Goal: Find specific page/section: Find specific page/section

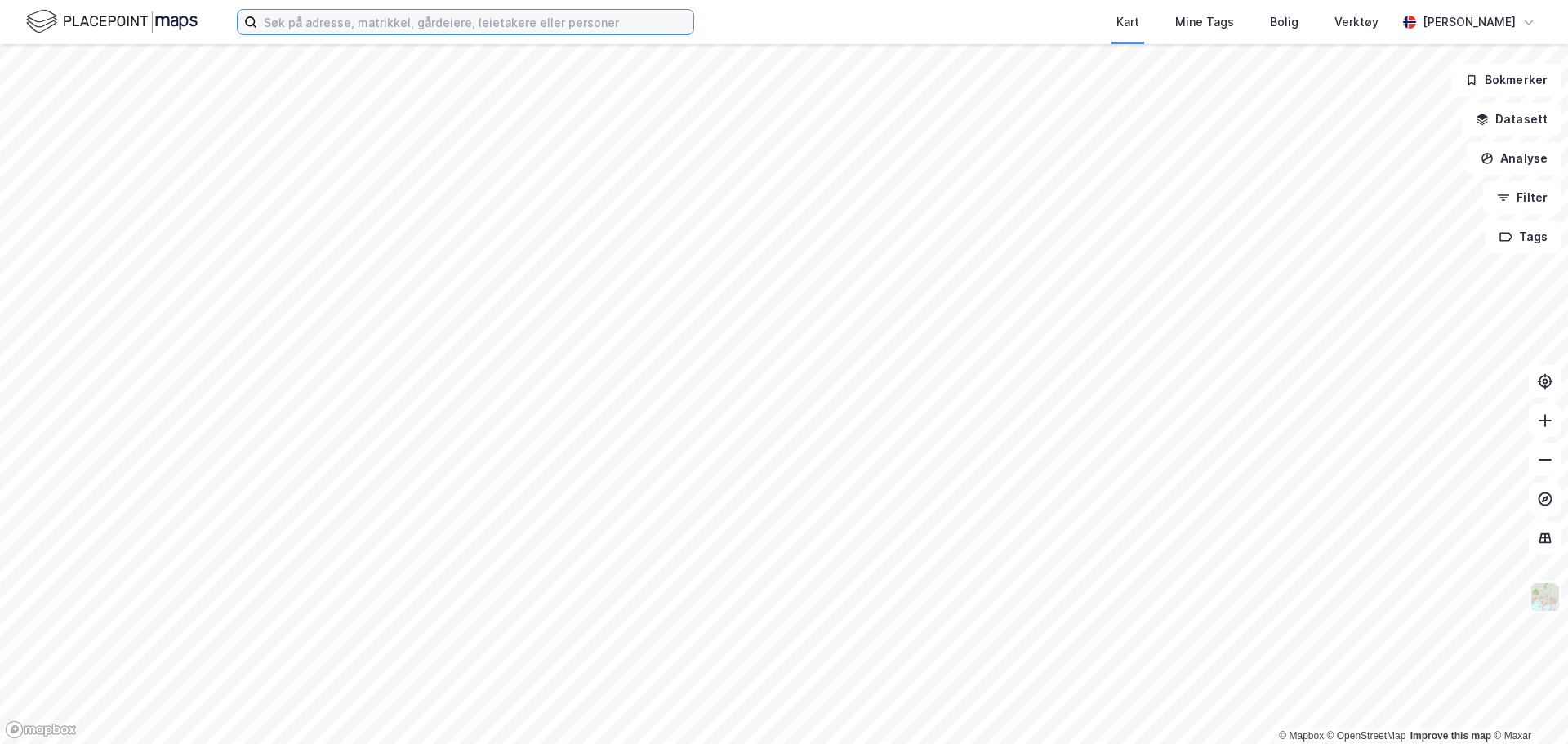
click at [424, 31] on input at bounding box center [475, 22] width 436 height 25
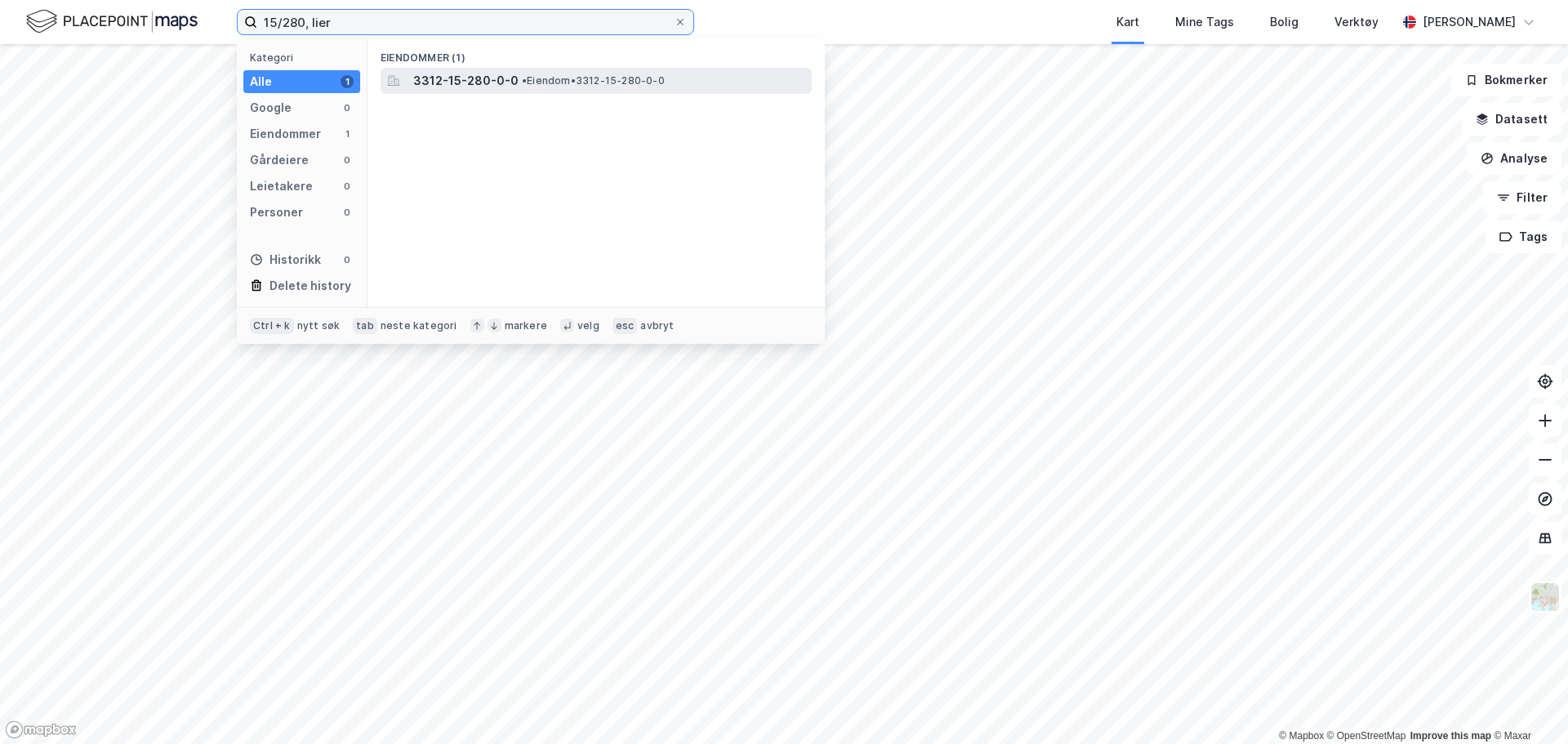
type input "15/280, lier"
click at [490, 91] on div "3312-15-280-0-0 • Eiendom • 3312-15-280-0-0" at bounding box center [596, 80] width 431 height 26
